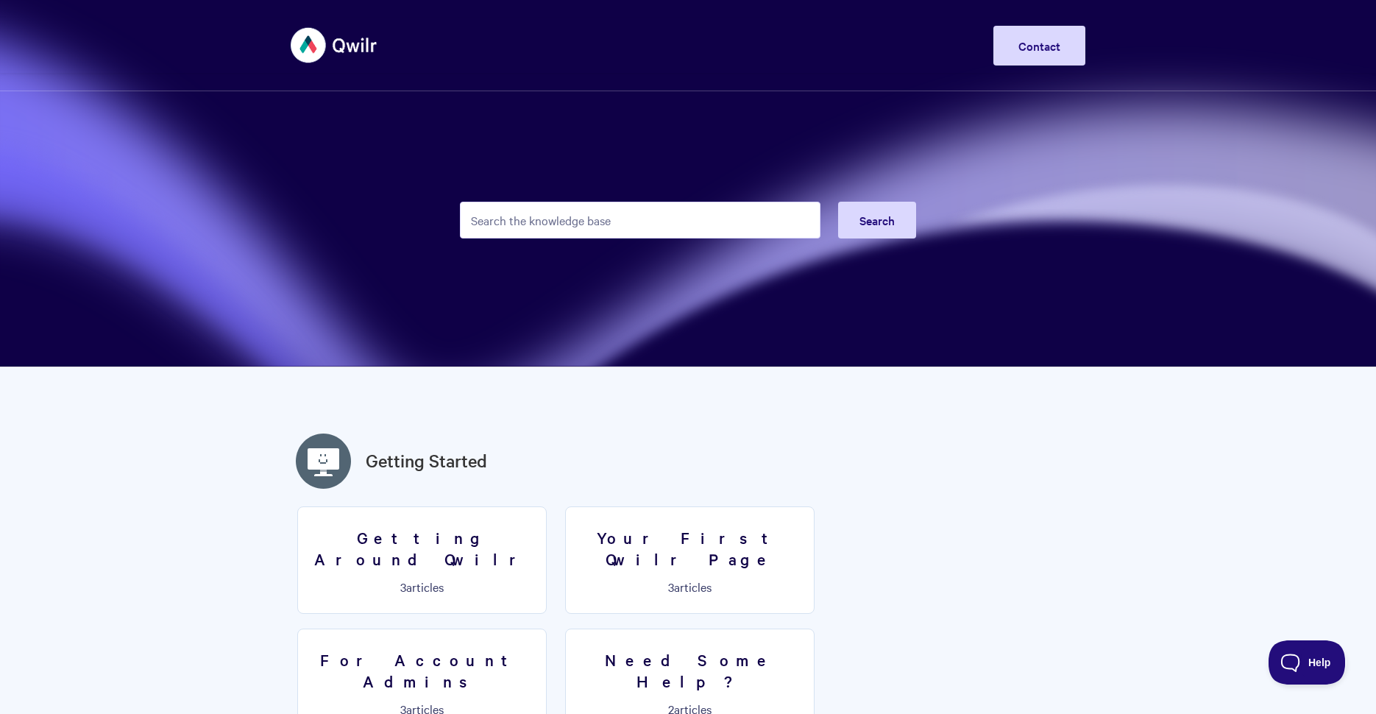
click at [682, 224] on input "Search the knowledge base" at bounding box center [640, 220] width 360 height 37
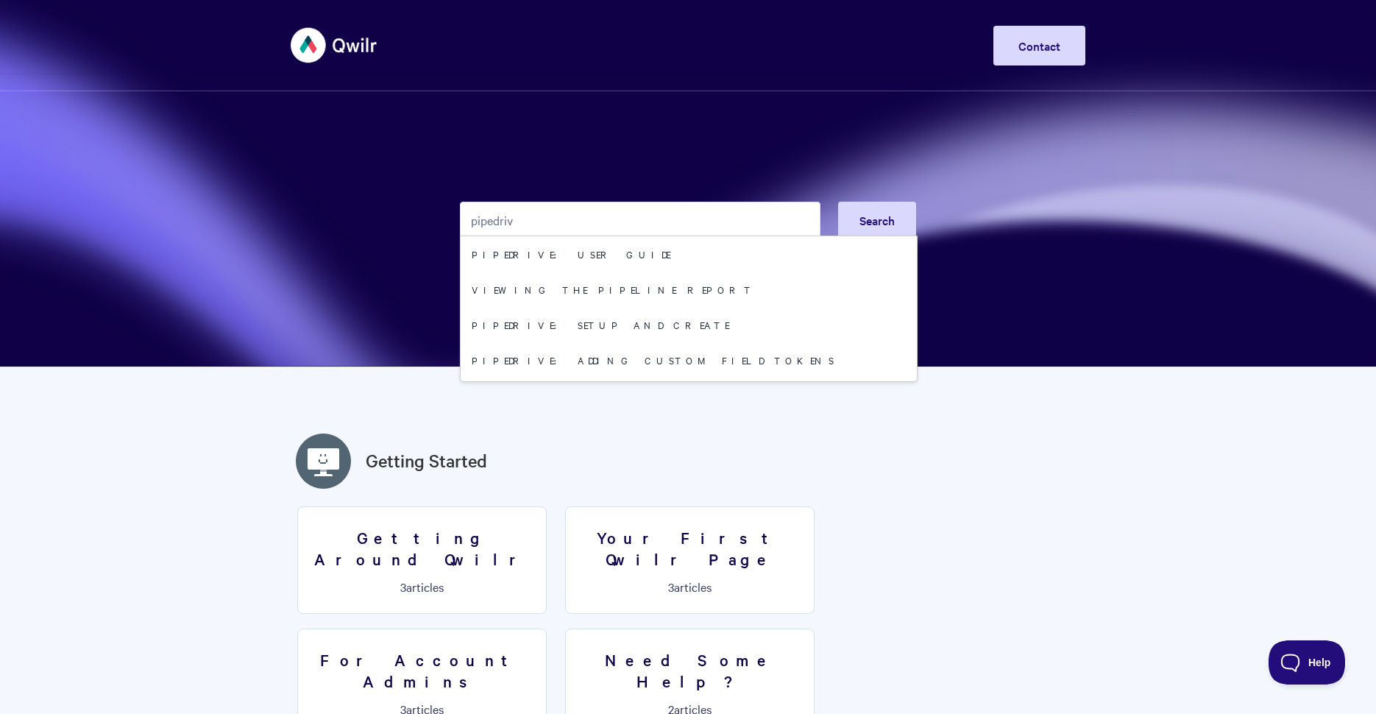
type input "pipedrive"
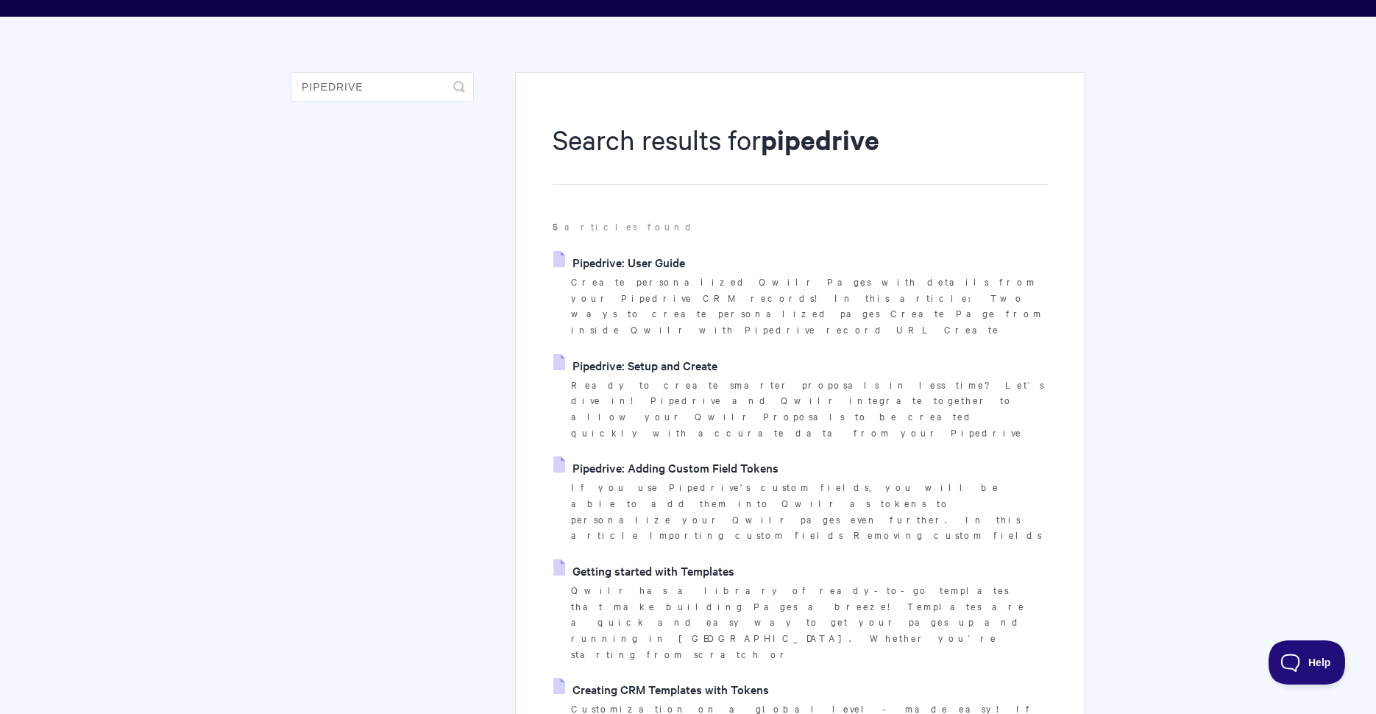
scroll to position [68, 0]
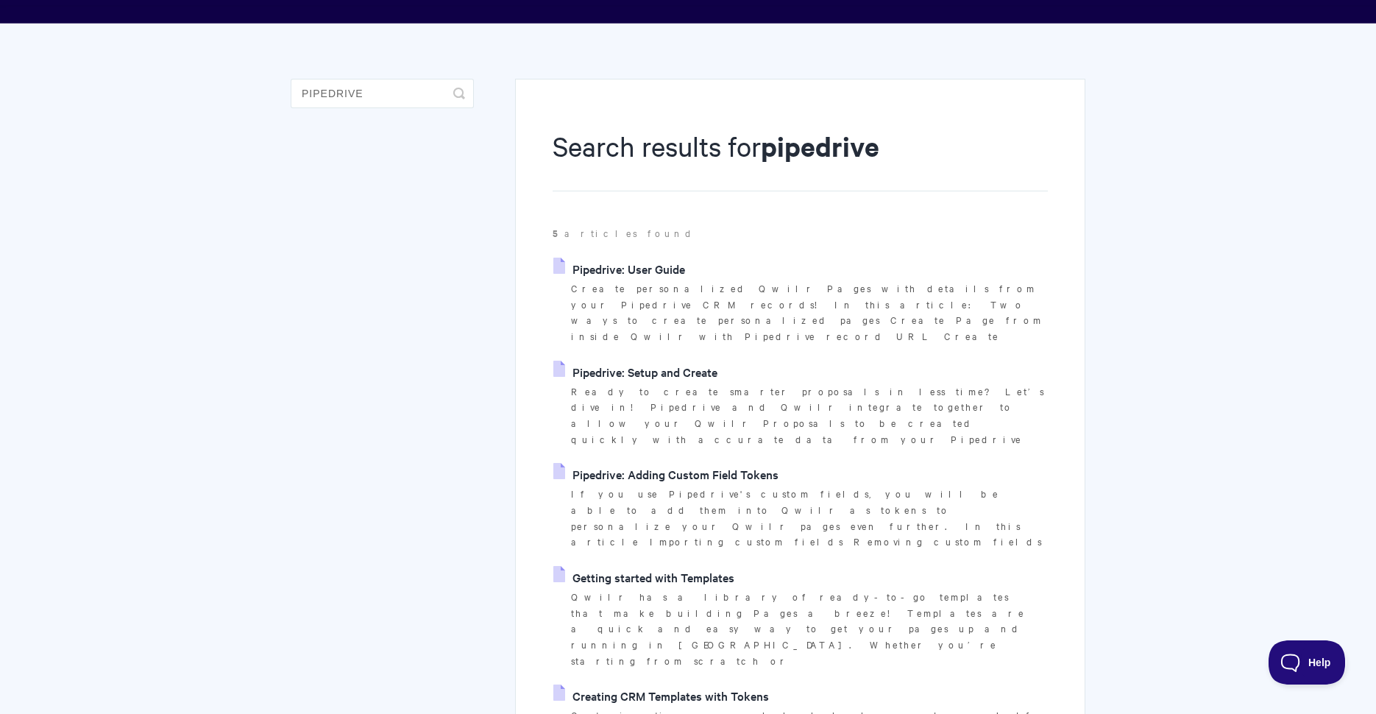
click at [653, 270] on link "Pipedrive: User Guide" at bounding box center [619, 268] width 132 height 22
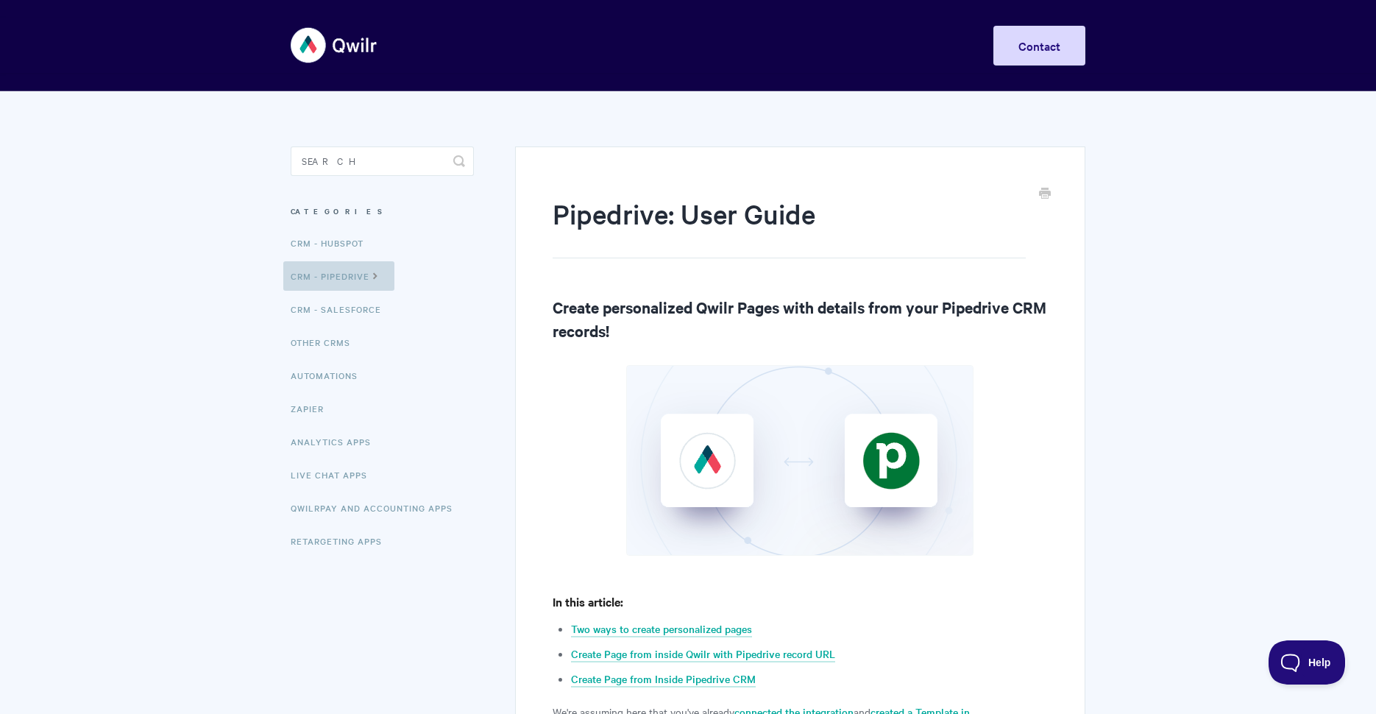
click at [382, 277] on icon at bounding box center [375, 275] width 13 height 12
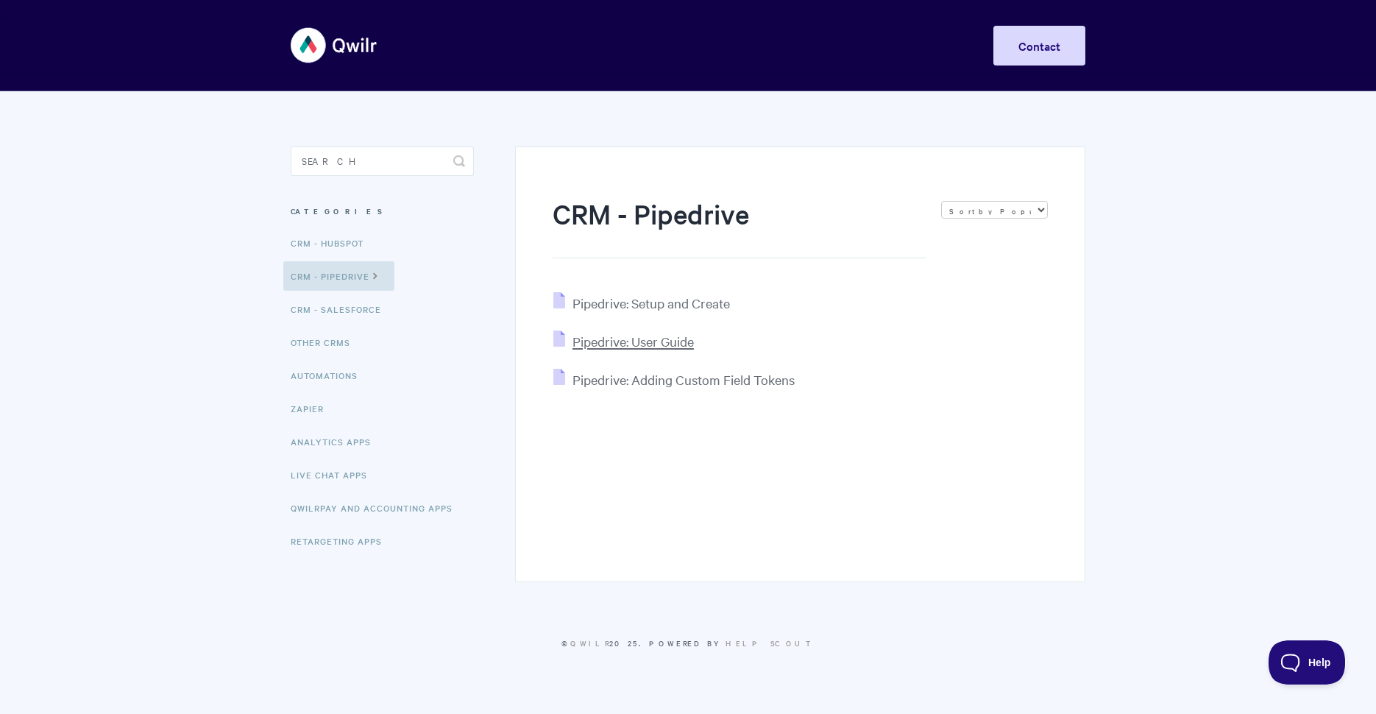
click at [625, 343] on span "Pipedrive: User Guide" at bounding box center [632, 341] width 121 height 17
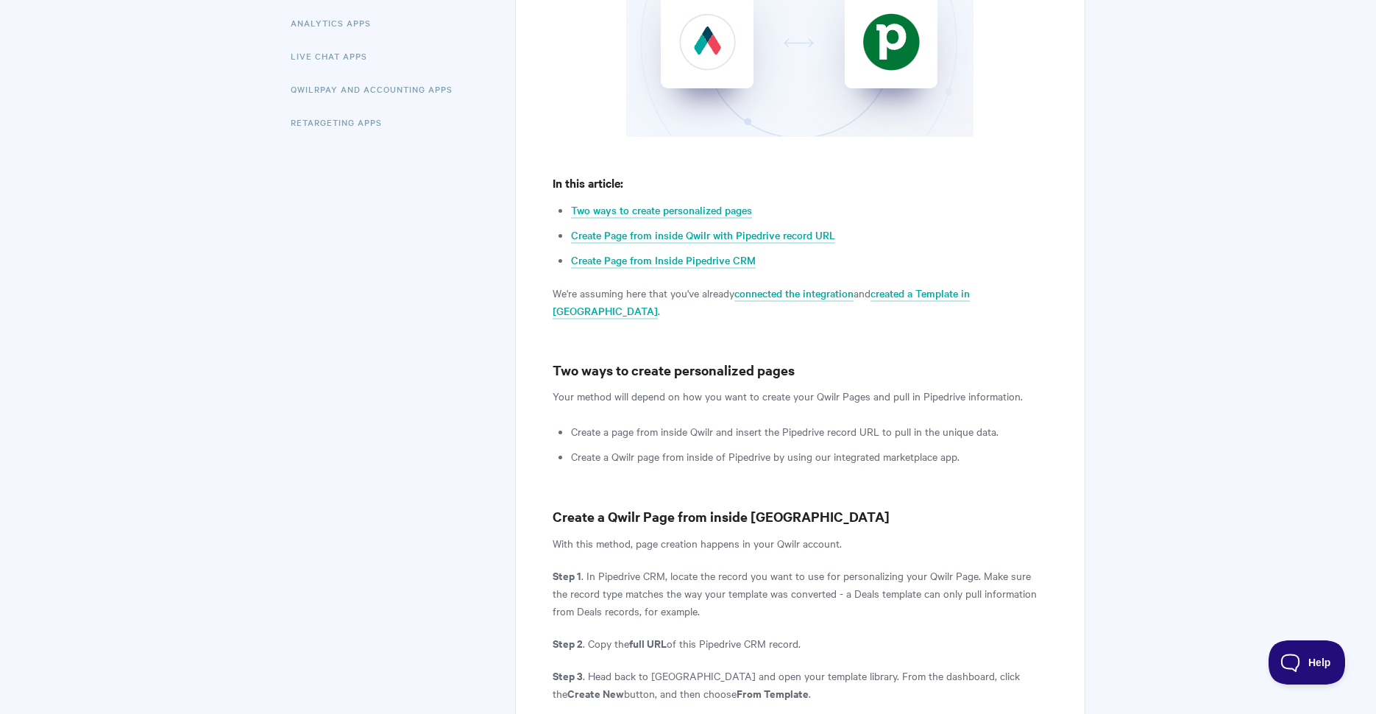
scroll to position [586, 0]
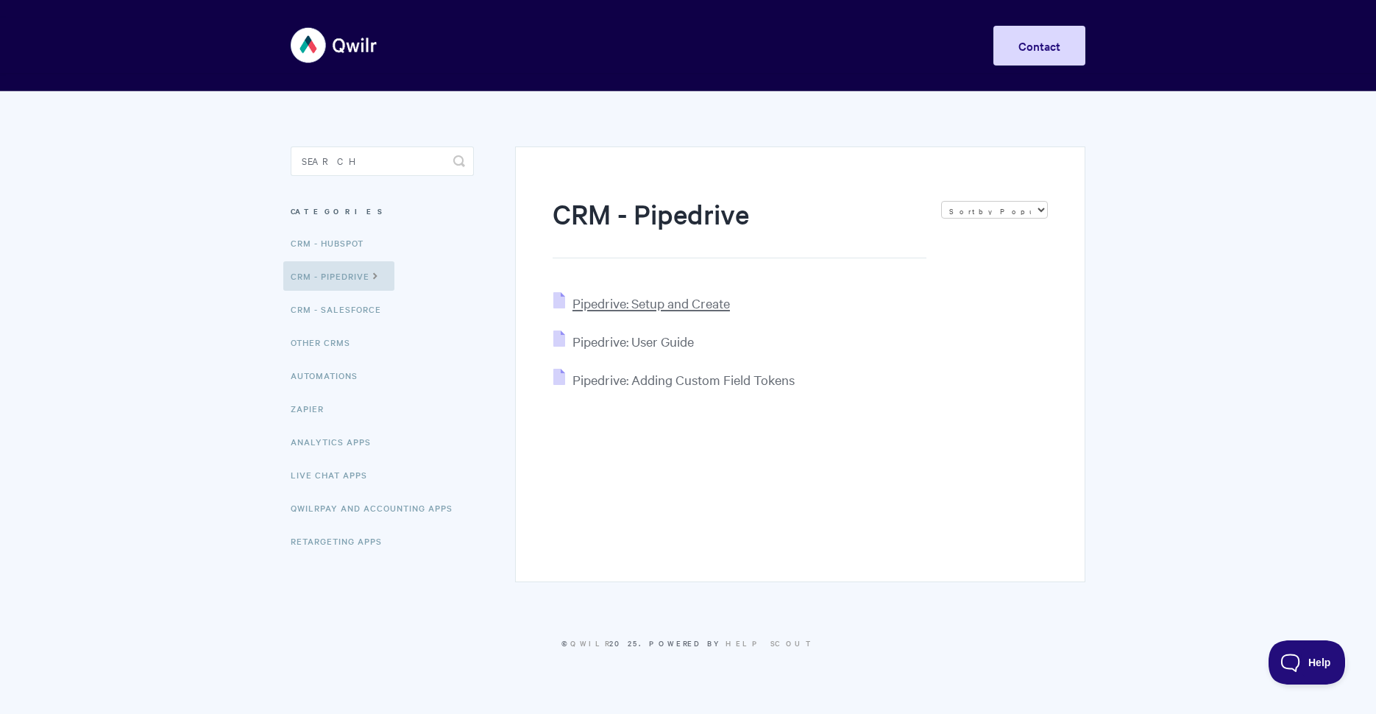
click at [615, 304] on span "Pipedrive: Setup and Create" at bounding box center [650, 302] width 157 height 17
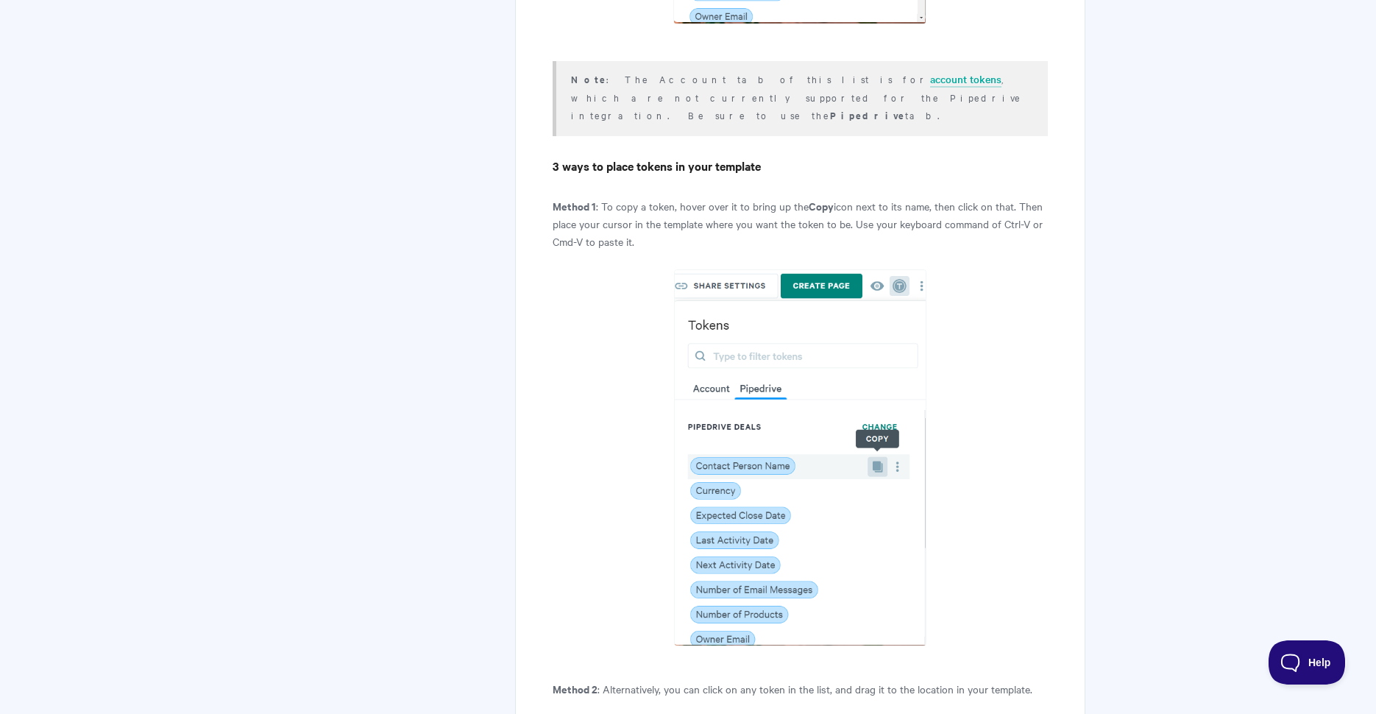
scroll to position [5444, 0]
